Goal: Task Accomplishment & Management: Use online tool/utility

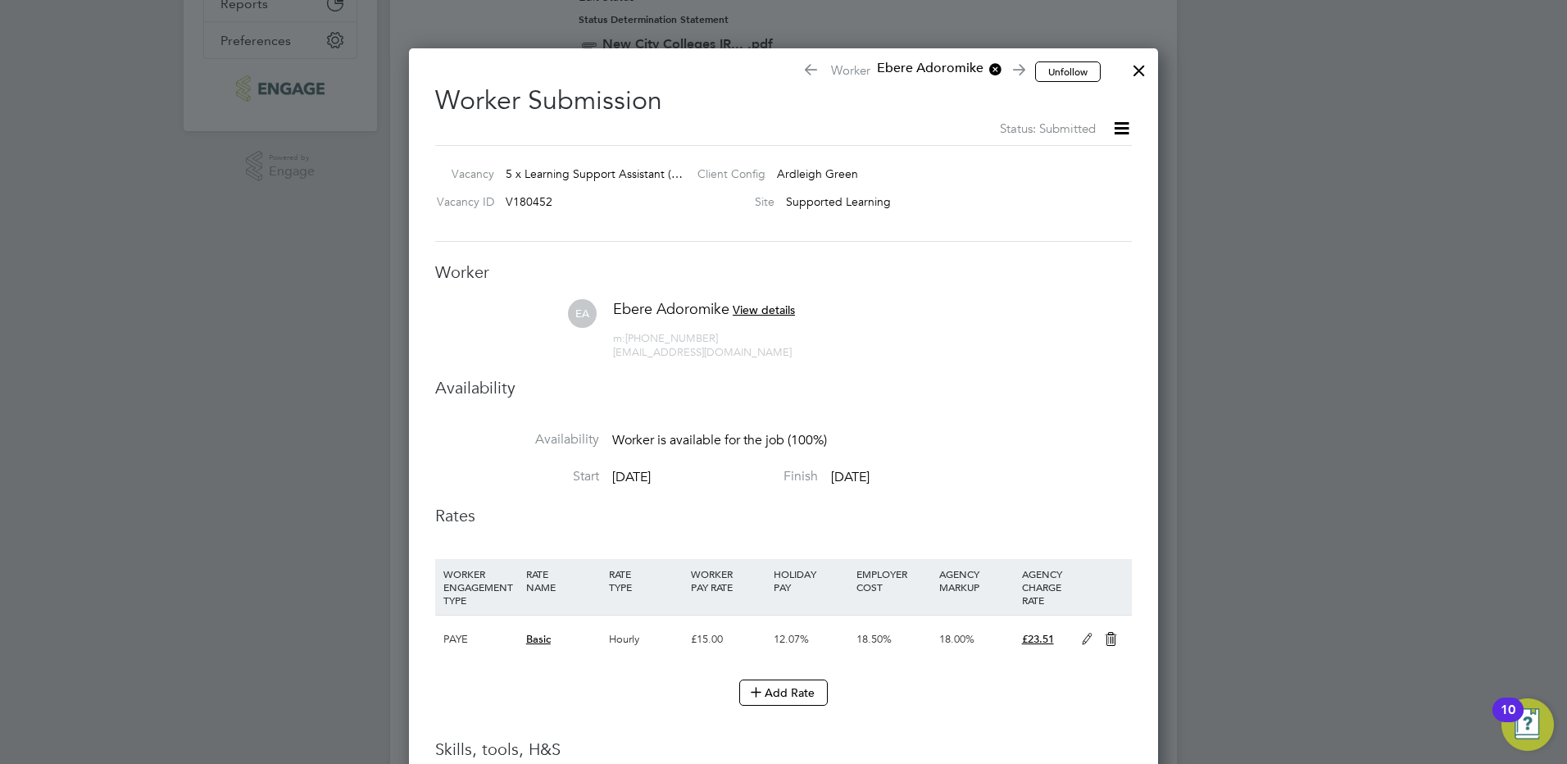
click at [764, 306] on span "View details" at bounding box center [764, 309] width 62 height 15
click at [755, 310] on span "View details" at bounding box center [764, 309] width 62 height 15
click at [803, 71] on icon at bounding box center [809, 72] width 12 height 16
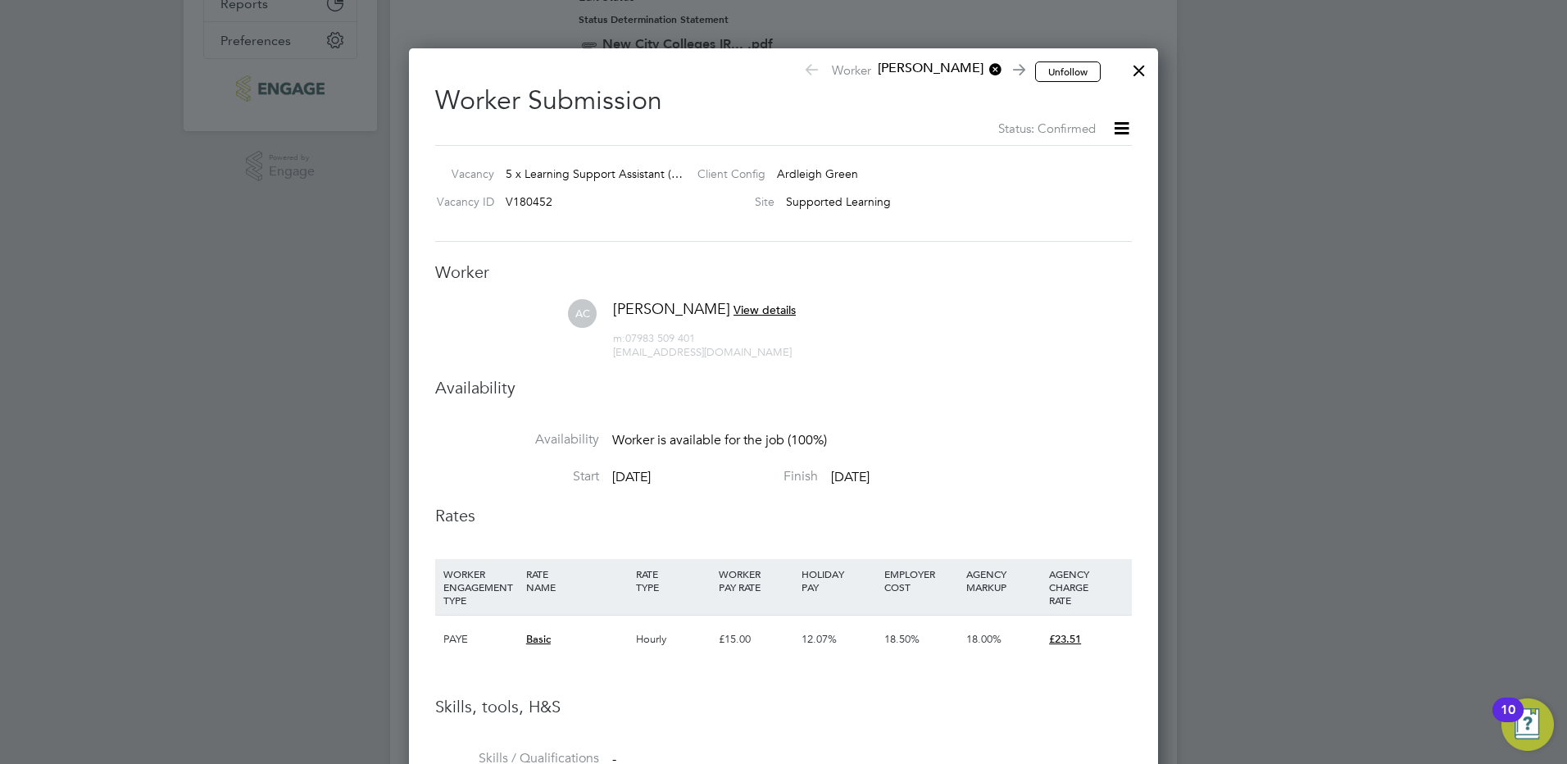
click at [803, 71] on icon at bounding box center [809, 72] width 12 height 16
click at [1133, 73] on div at bounding box center [1140, 67] width 30 height 30
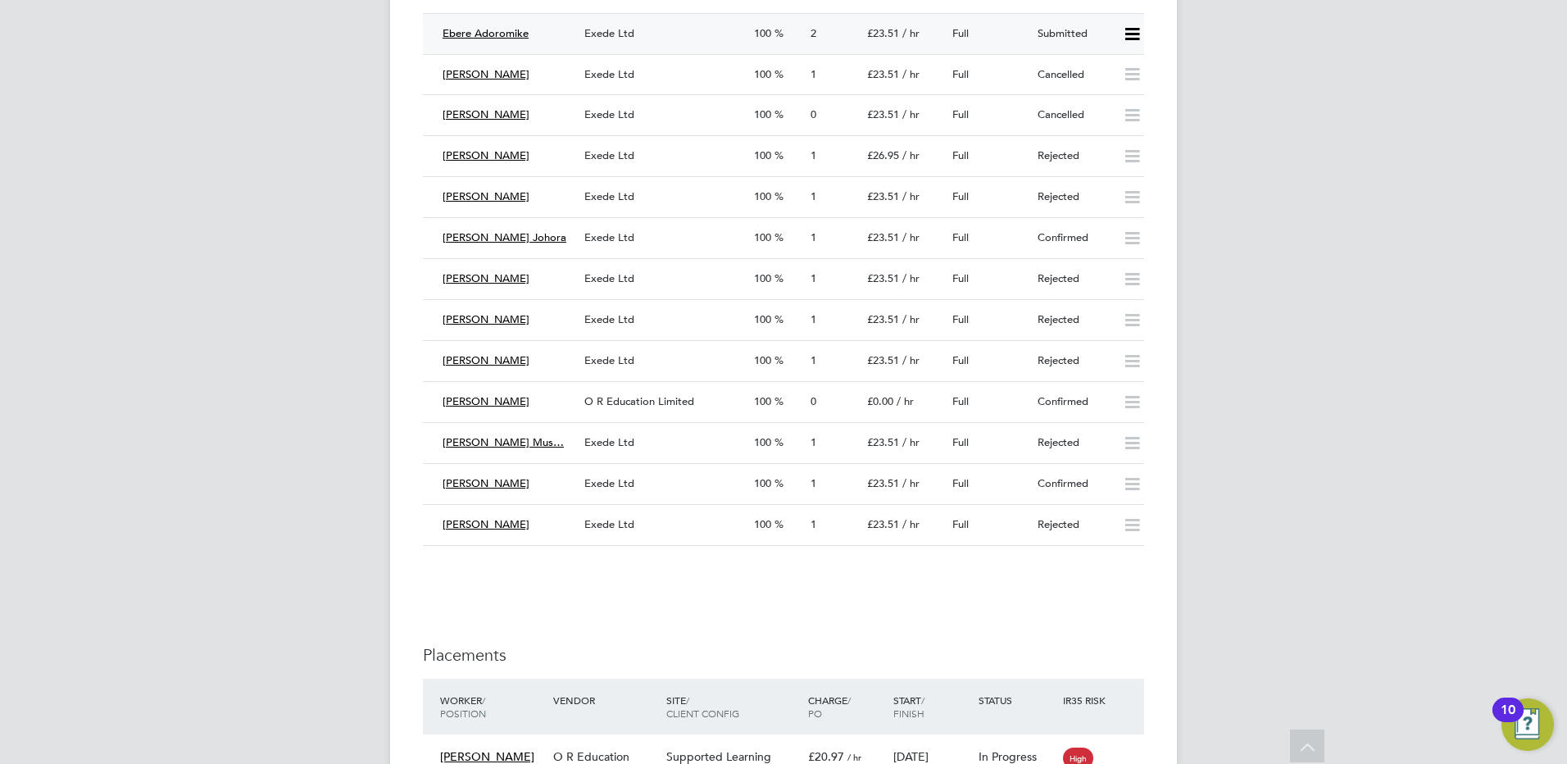
click at [500, 28] on span "Ebere Adoromike" at bounding box center [486, 33] width 86 height 14
click at [613, 33] on span "Exede Ltd" at bounding box center [609, 33] width 50 height 14
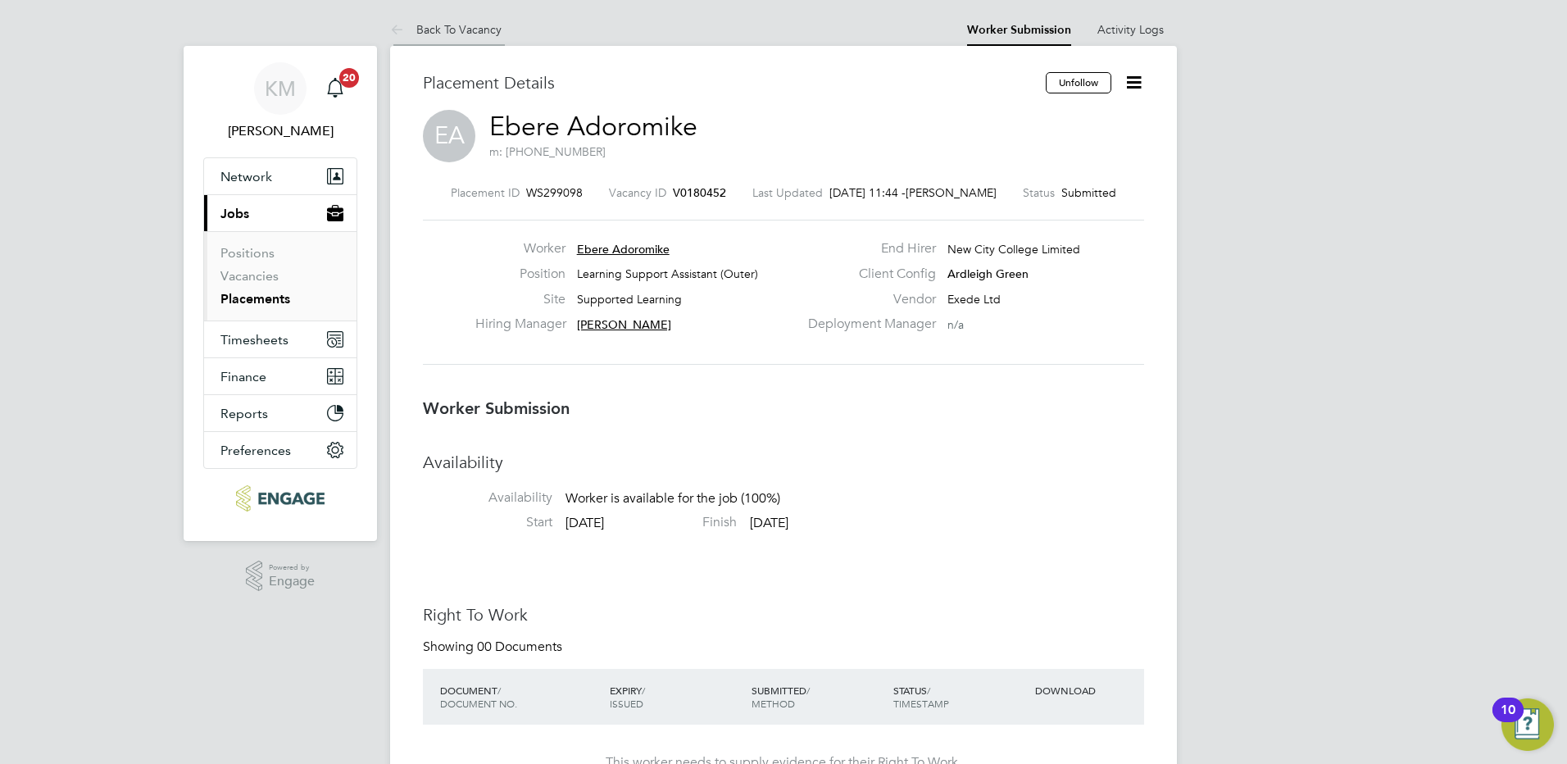
click at [422, 28] on link "Back To Vacancy" at bounding box center [445, 29] width 111 height 15
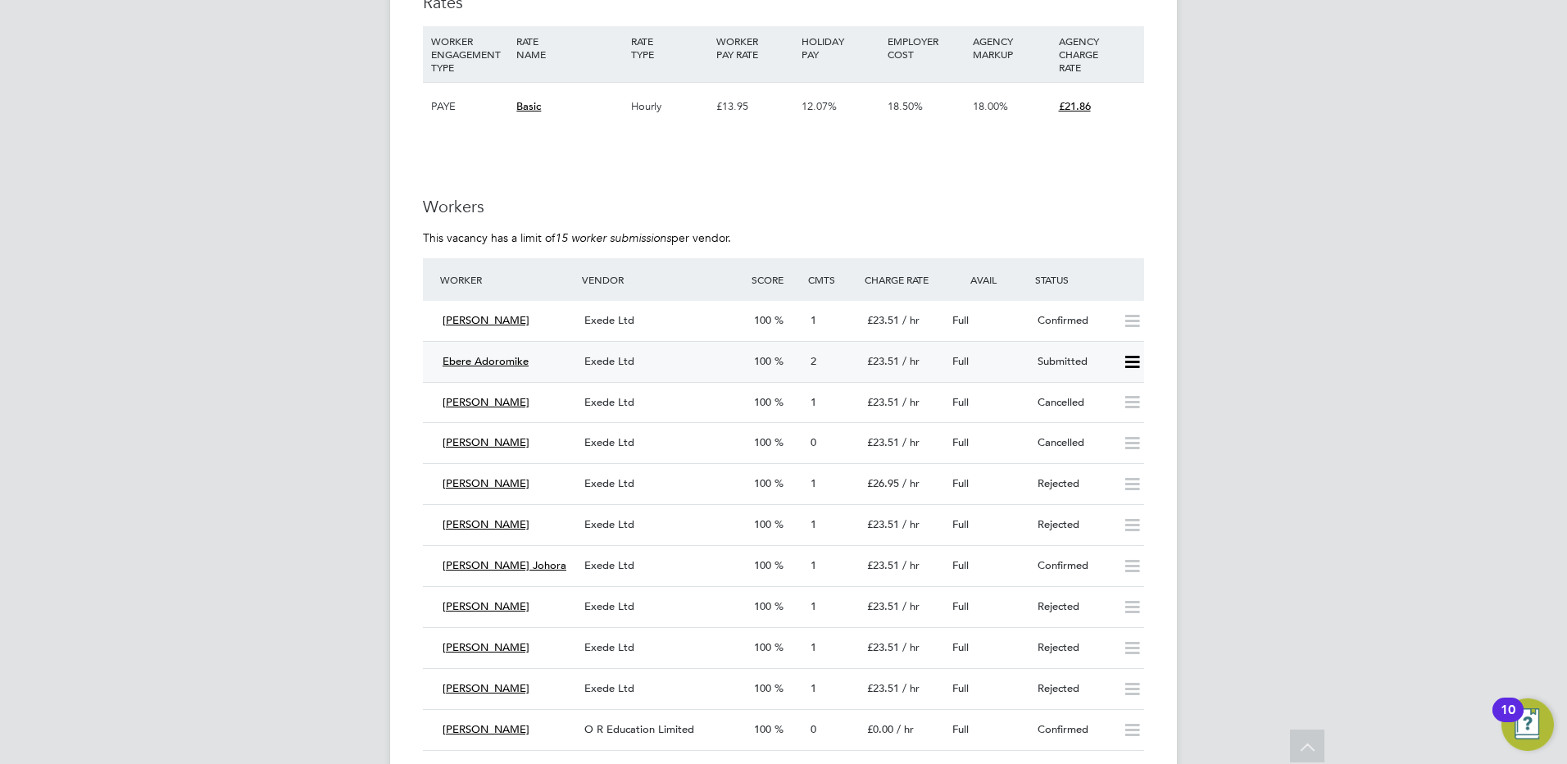
click at [1134, 358] on icon at bounding box center [1132, 362] width 20 height 13
click at [1111, 397] on li "Offer" at bounding box center [1110, 396] width 57 height 23
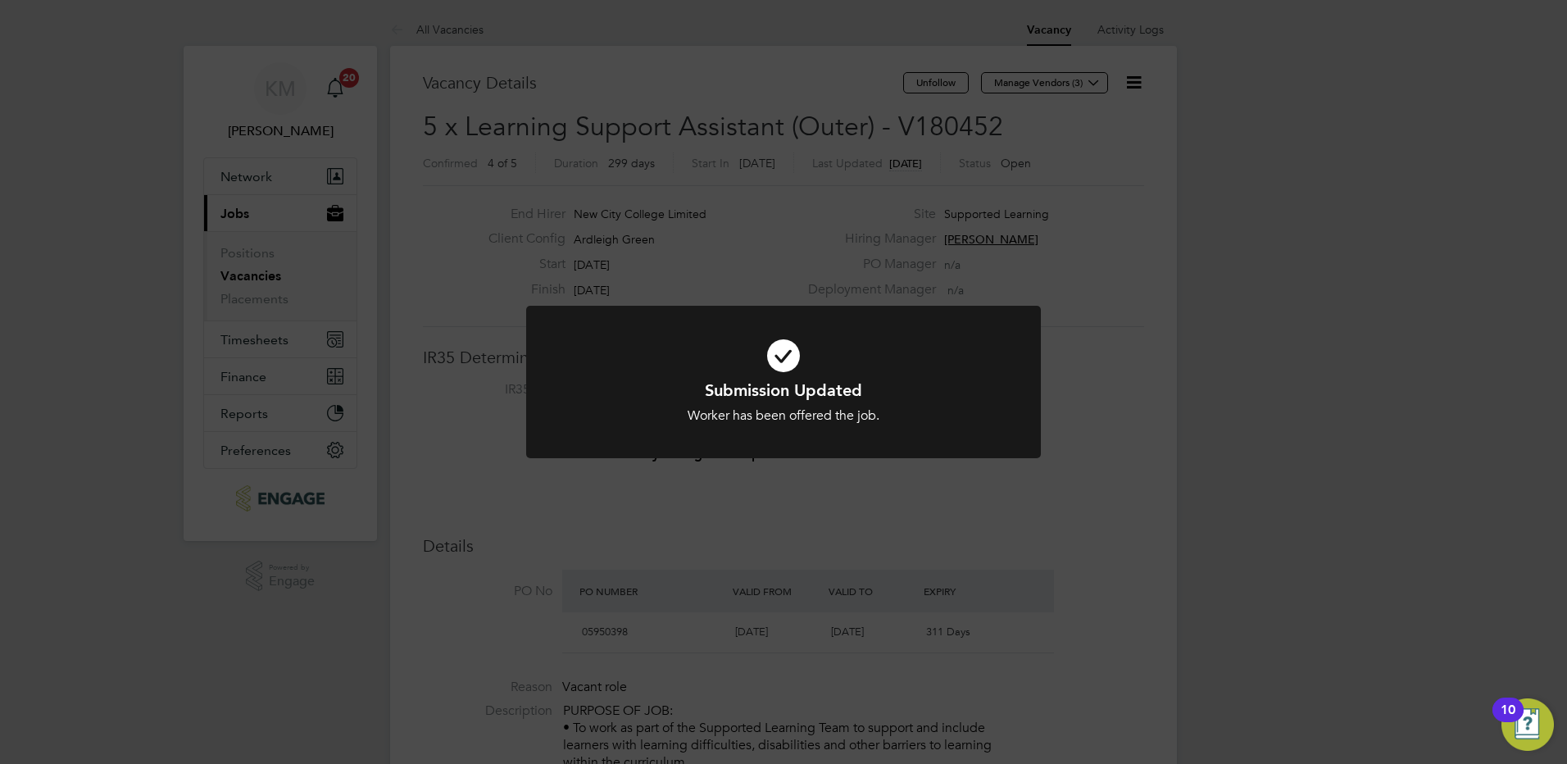
click at [698, 534] on div "Submission Updated Worker has been offered the job. Cancel Okay" at bounding box center [783, 382] width 1567 height 764
